Goal: Information Seeking & Learning: Learn about a topic

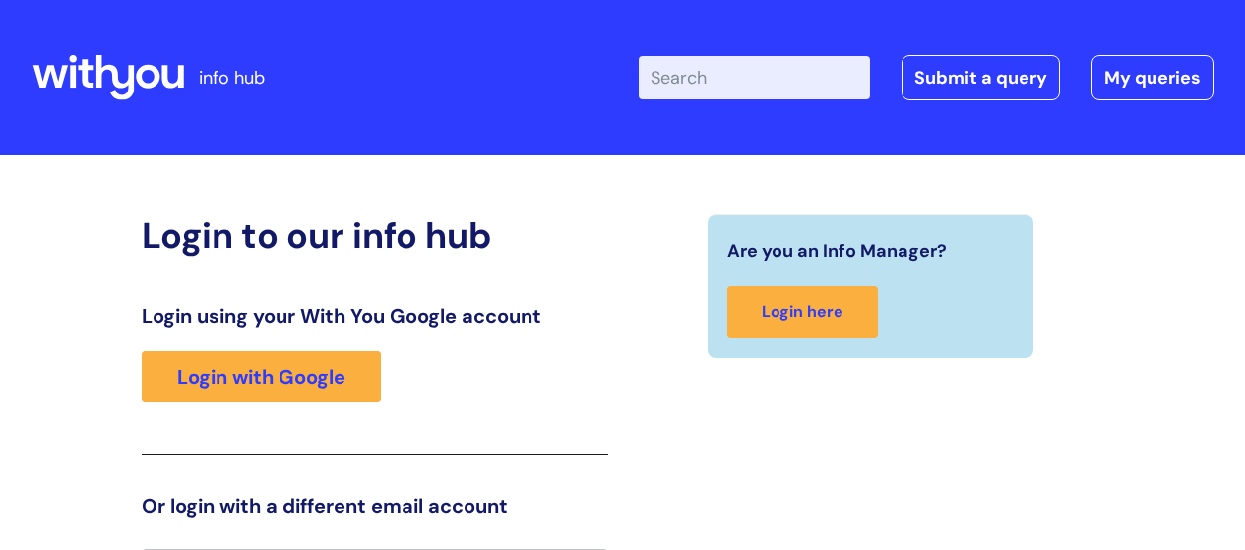
scroll to position [43, 0]
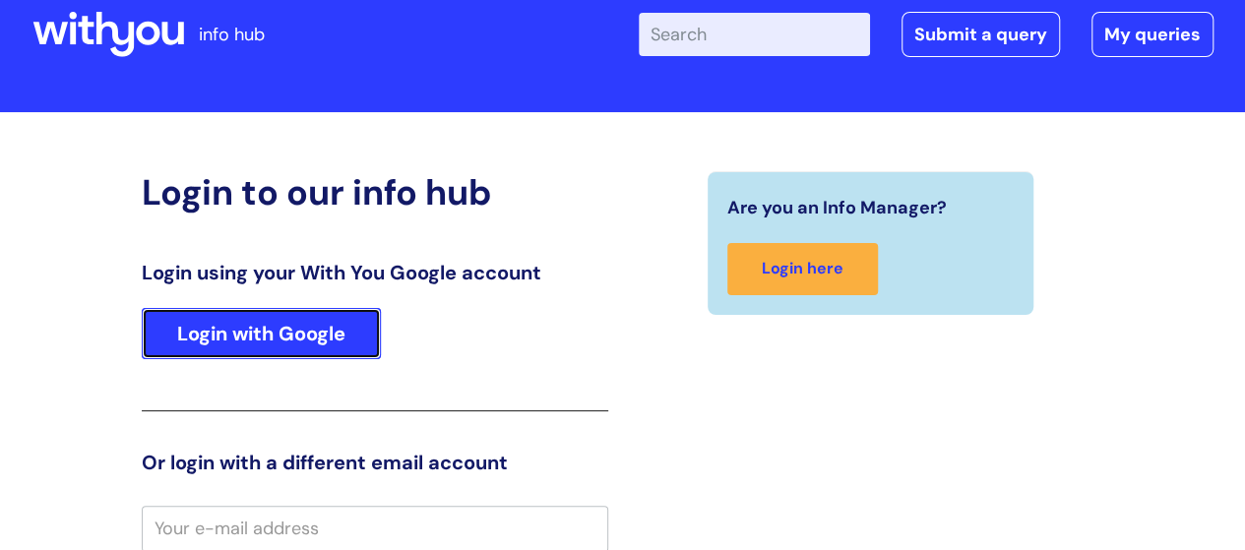
click at [191, 345] on link "Login with Google" at bounding box center [261, 333] width 239 height 51
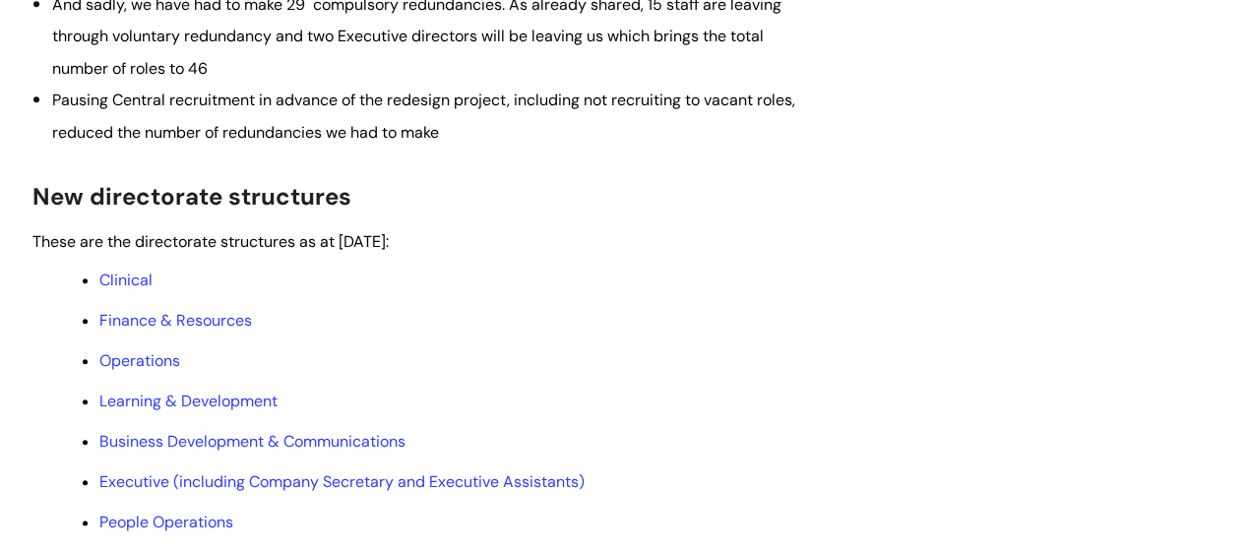
scroll to position [1083, 0]
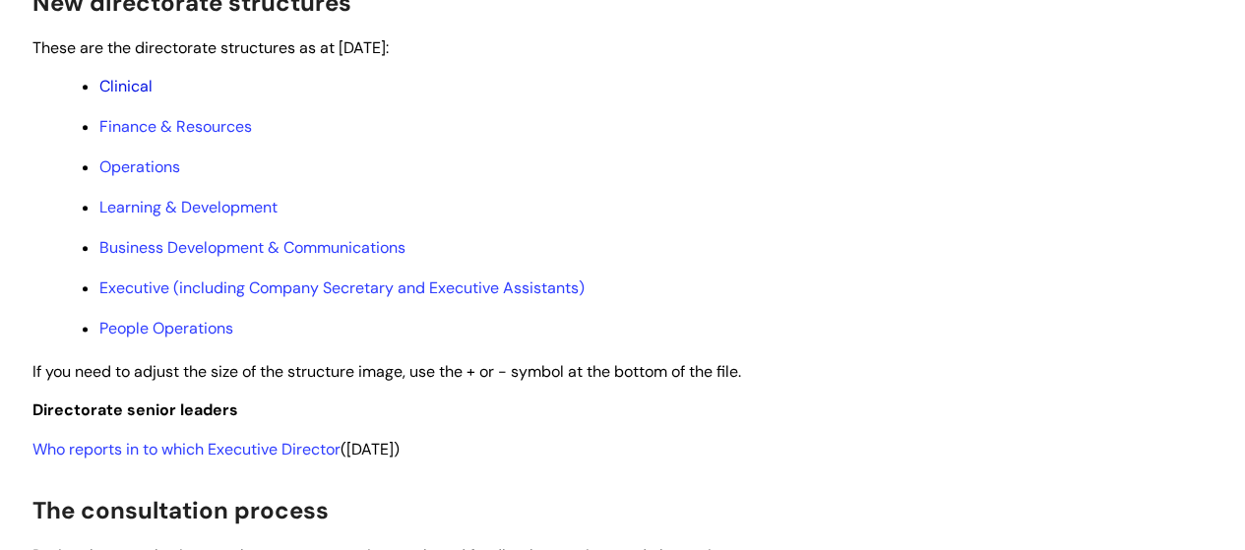
click at [134, 96] on link "Clinical" at bounding box center [125, 86] width 53 height 21
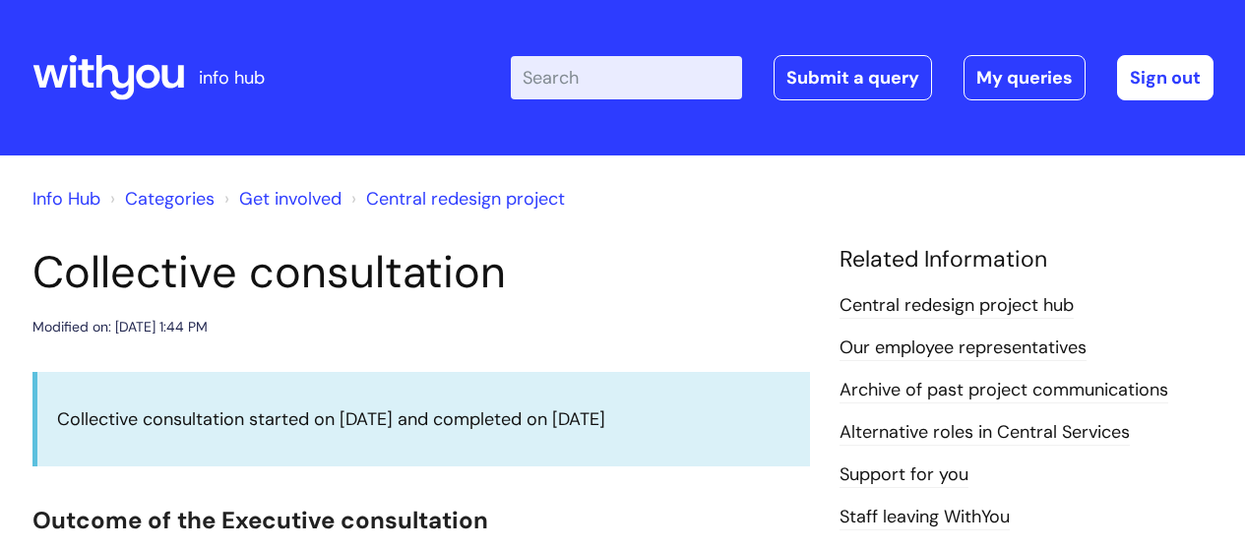
scroll to position [1083, 0]
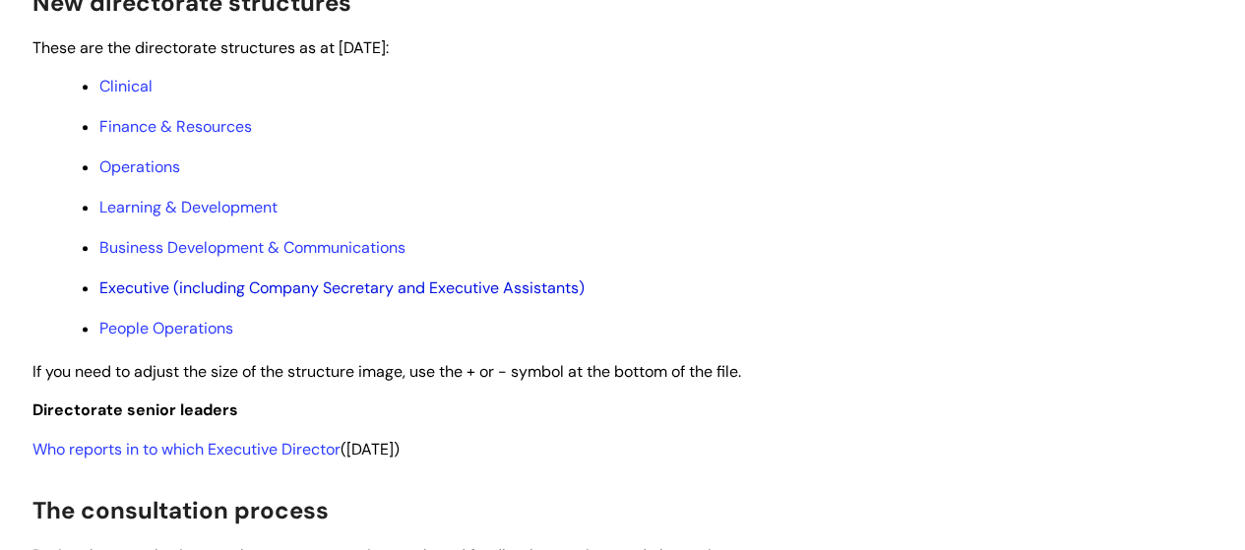
click at [260, 298] on link "Executive (including Company Secretary and Executive Assistants)" at bounding box center [341, 288] width 485 height 21
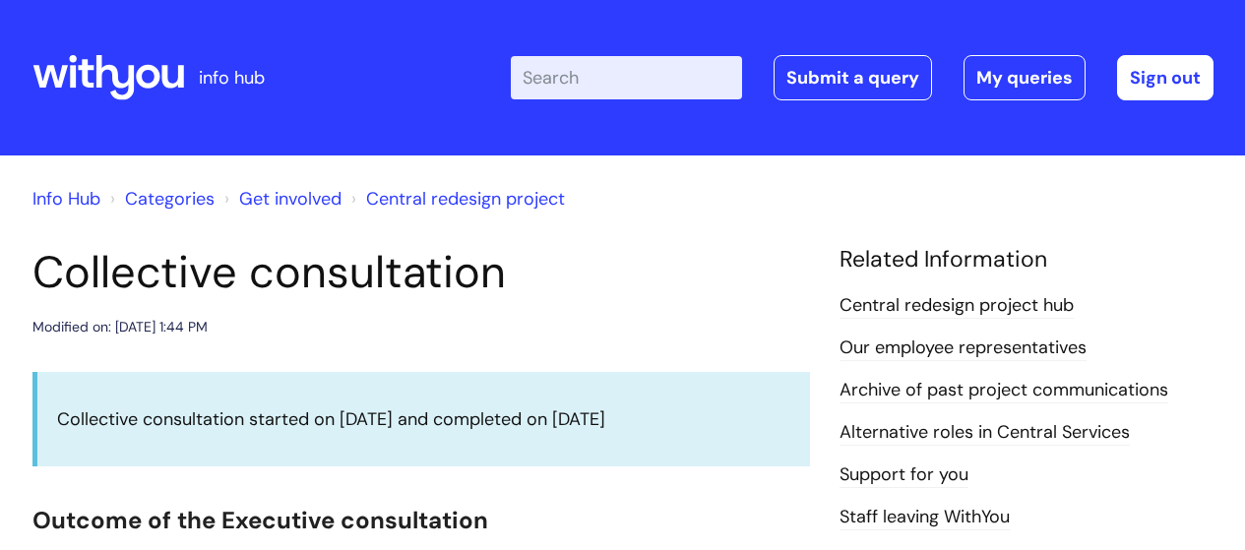
scroll to position [1083, 0]
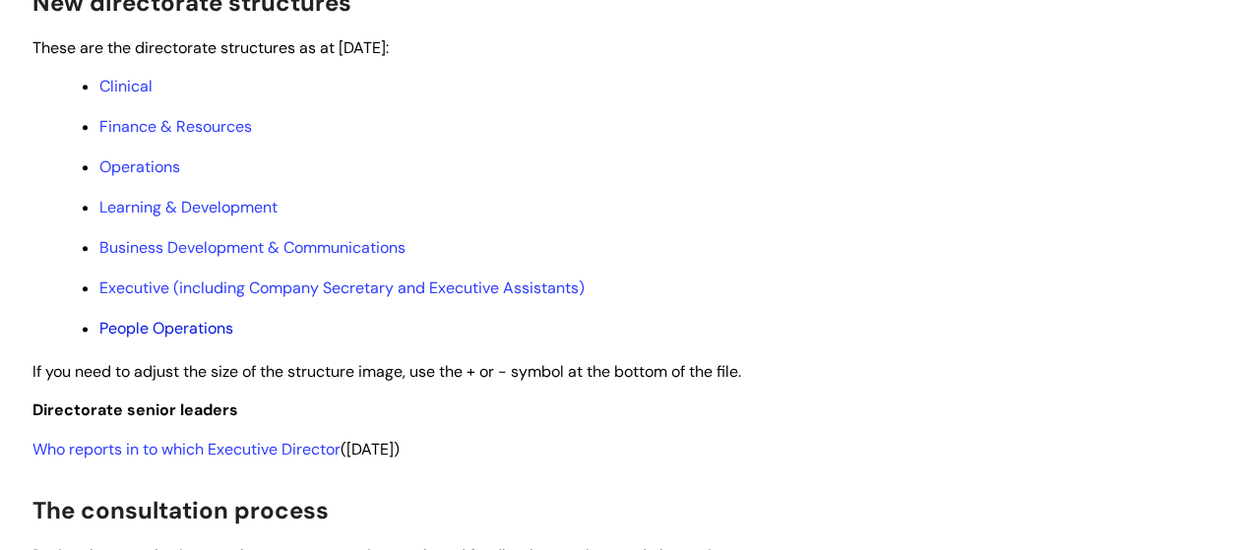
click at [154, 339] on link "People Operations" at bounding box center [166, 328] width 134 height 21
click at [305, 460] on link "Who reports in to which Executive Director" at bounding box center [186, 449] width 308 height 21
